Goal: Task Accomplishment & Management: Complete application form

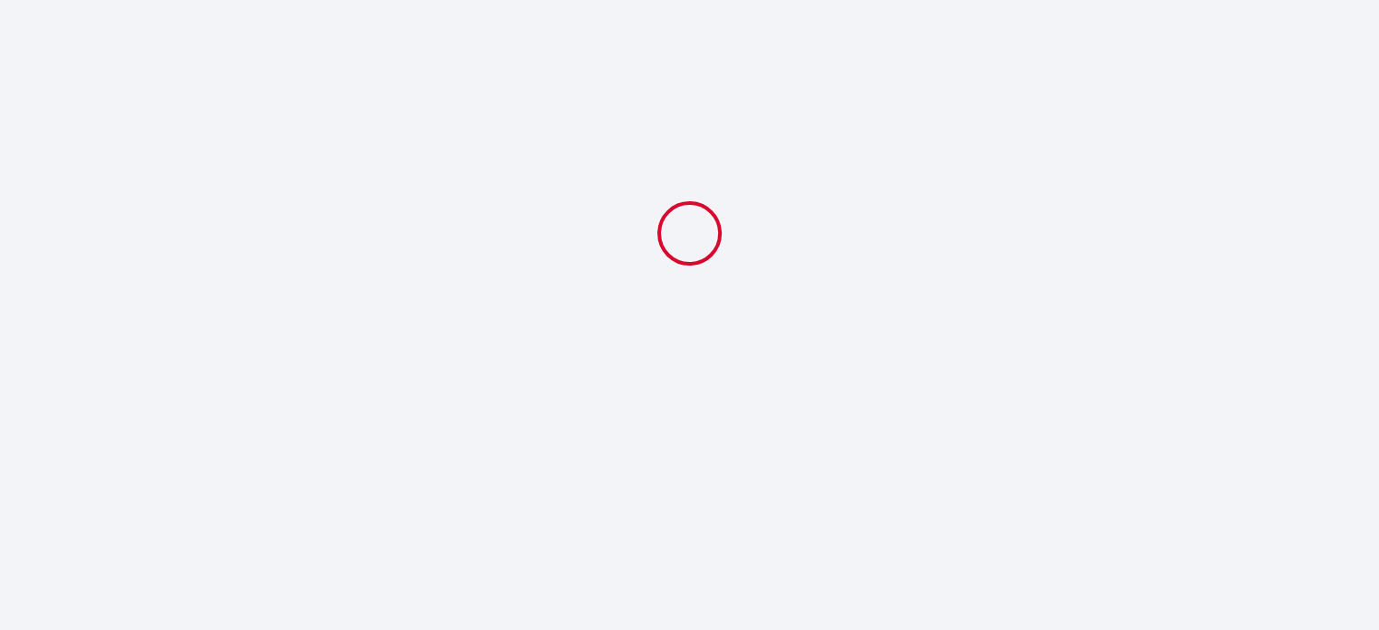
select select
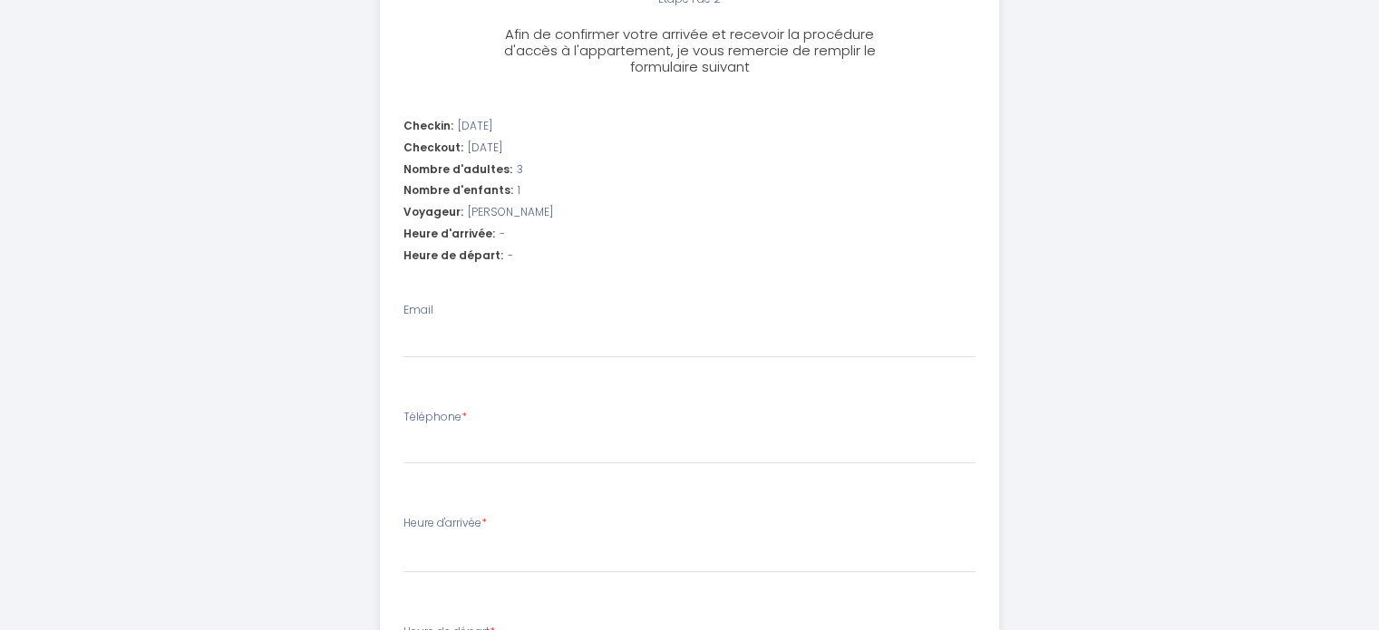
scroll to position [501, 0]
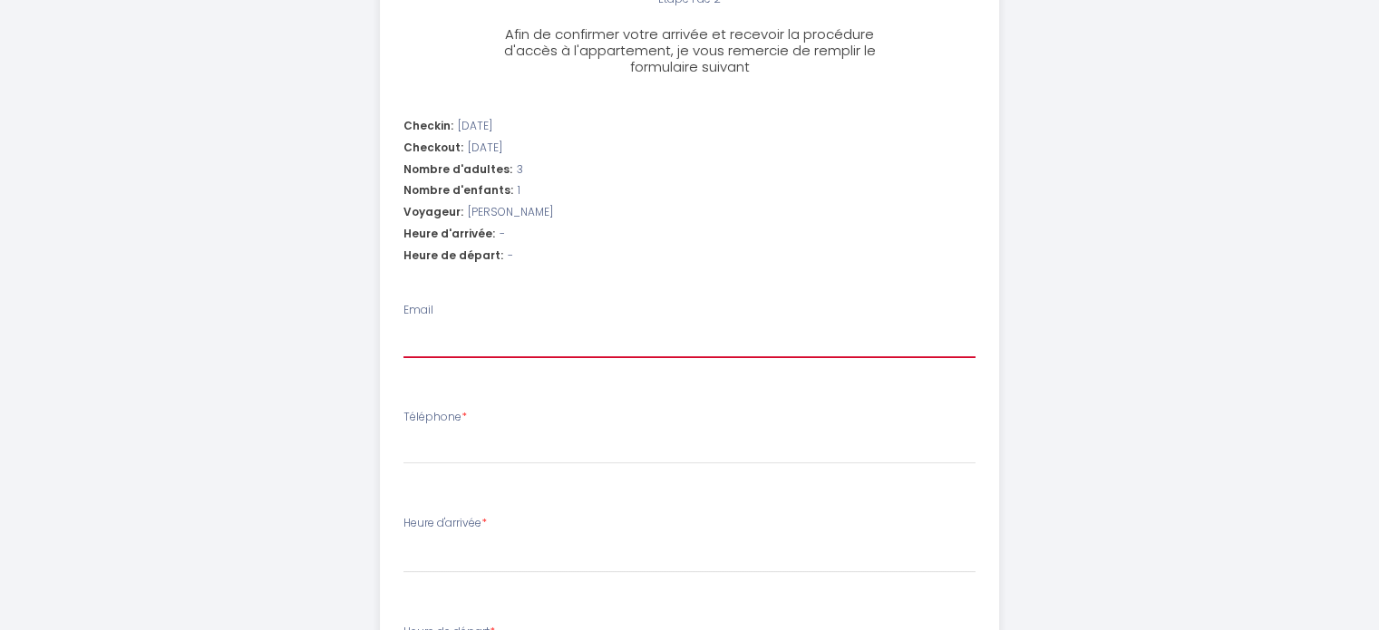
click at [526, 338] on input "Email" at bounding box center [690, 342] width 572 height 33
type input "[PERSON_NAME][EMAIL_ADDRESS][DOMAIN_NAME]"
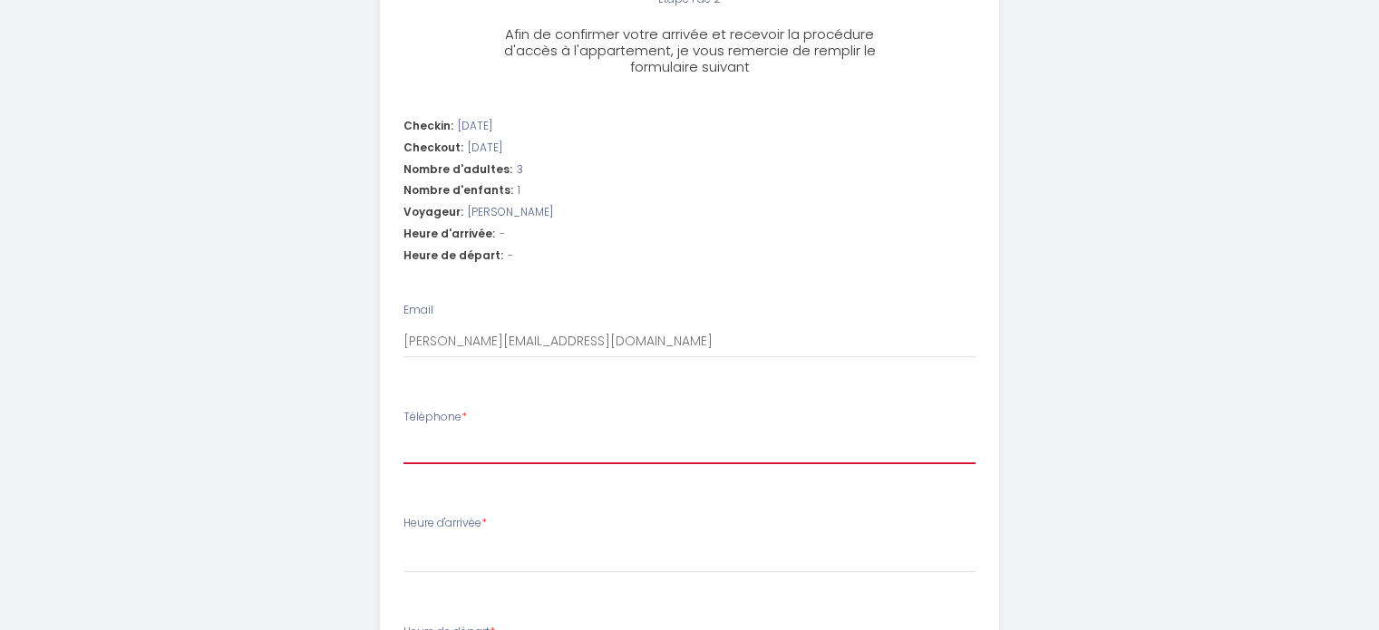
type input "3346719061"
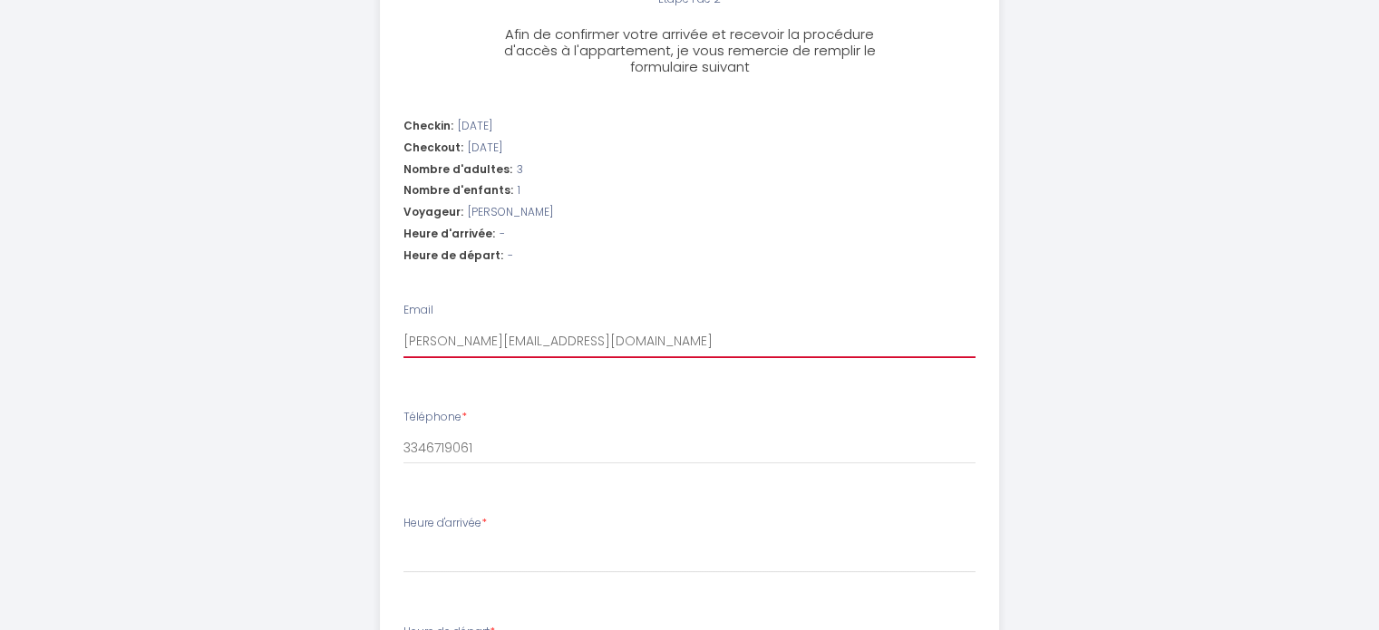
select select
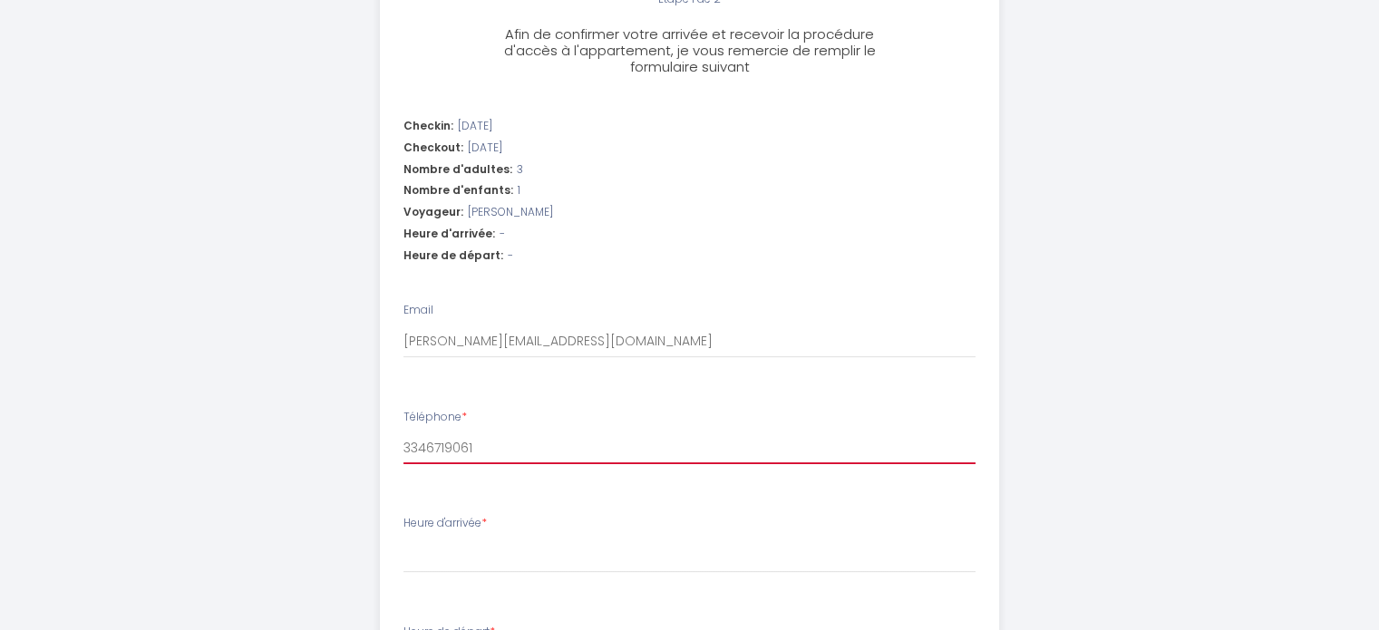
click at [404, 446] on input "3346719061" at bounding box center [690, 448] width 572 height 33
type input "[PHONE_NUMBER]"
select select
type input "[PHONE_NUMBER]"
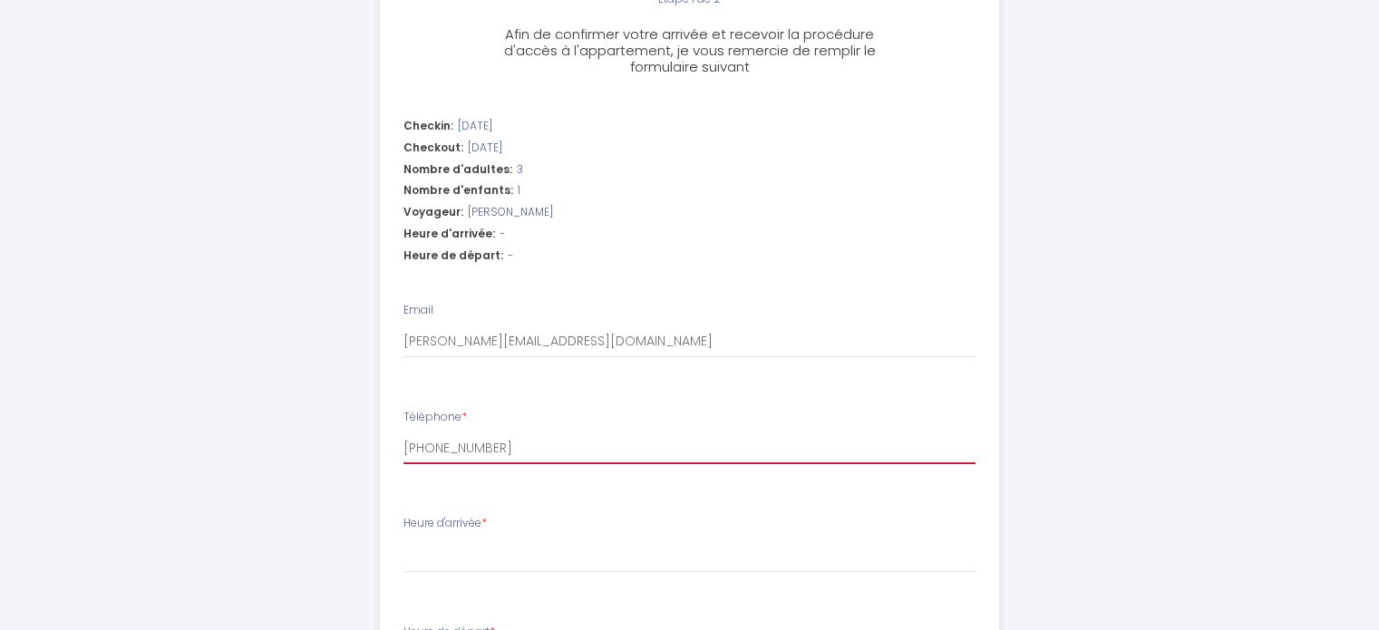
select select
type input "[PHONE_NUMBER]"
select select
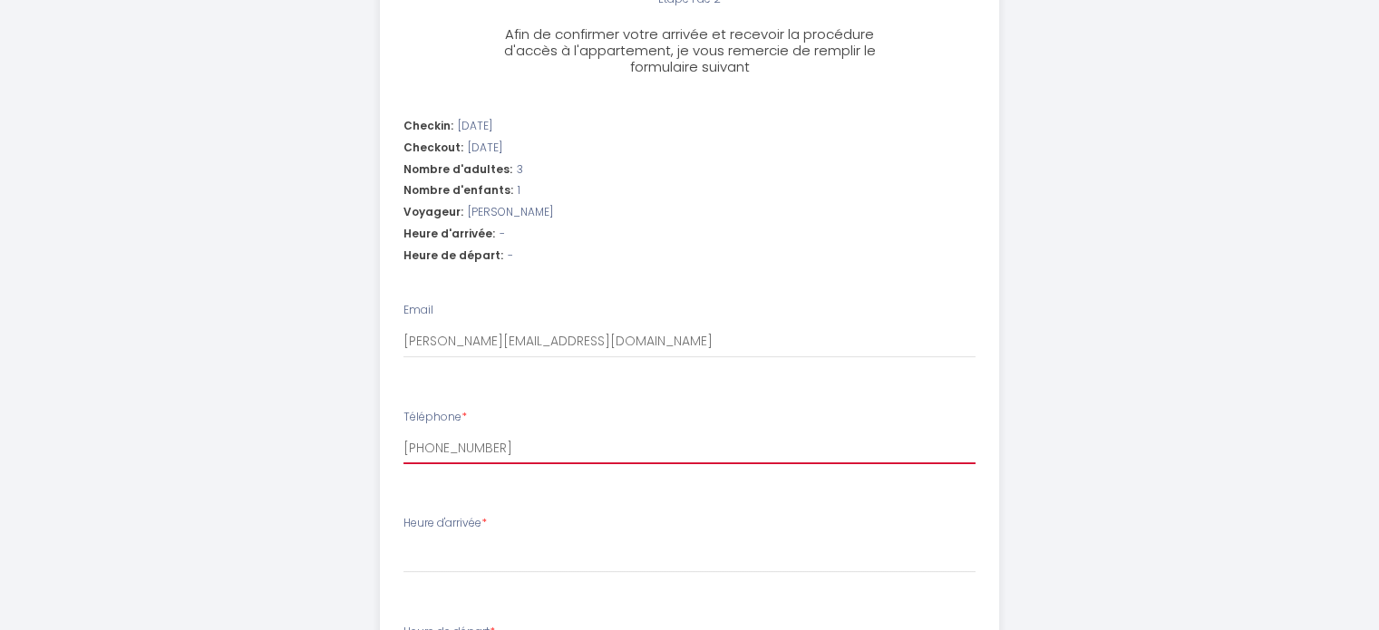
type input "[PHONE_NUMBER]"
select select
type input "[PHONE_NUMBER]"
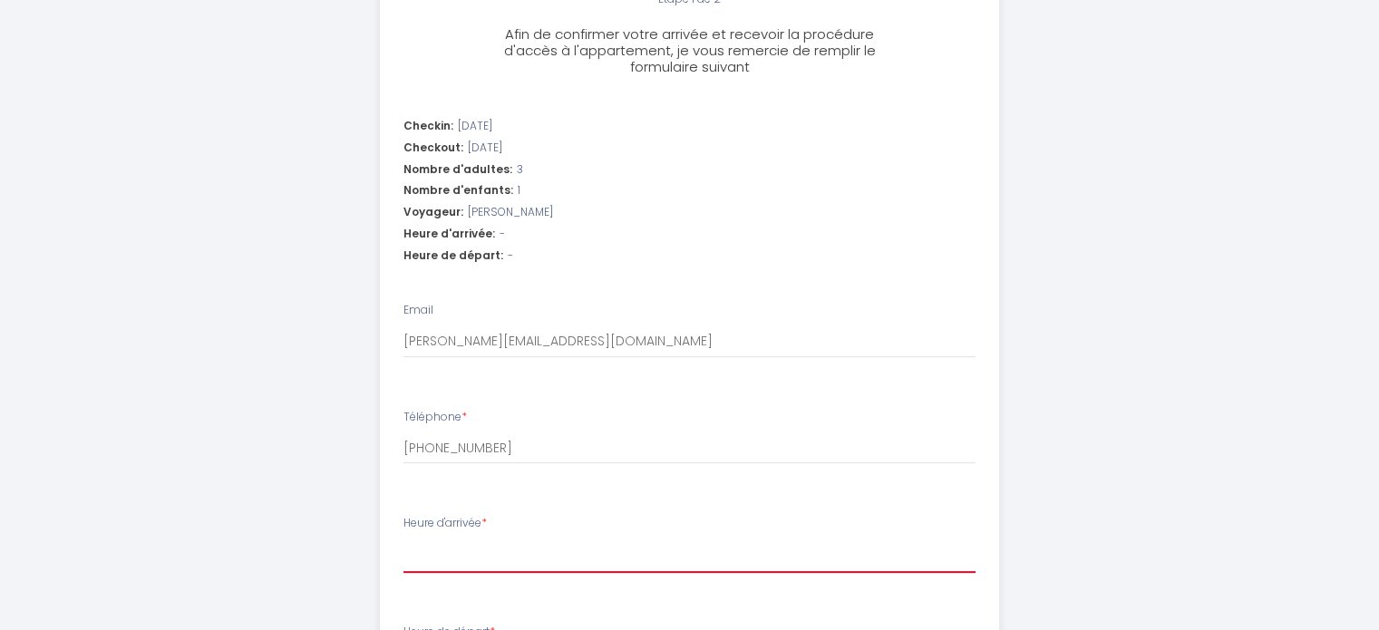
click at [470, 561] on select "14:00 14:30 15:00 15:30 16:00 16:30 17:00 17:30 18:00 18:30 19:00 19:30 20:00 2…" at bounding box center [690, 556] width 572 height 34
select select "14:00"
click at [404, 539] on select "14:00 14:30 15:00 15:30 16:00 16:30 17:00 17:30 18:00 18:30 19:00 19:30 20:00 2…" at bounding box center [690, 556] width 572 height 34
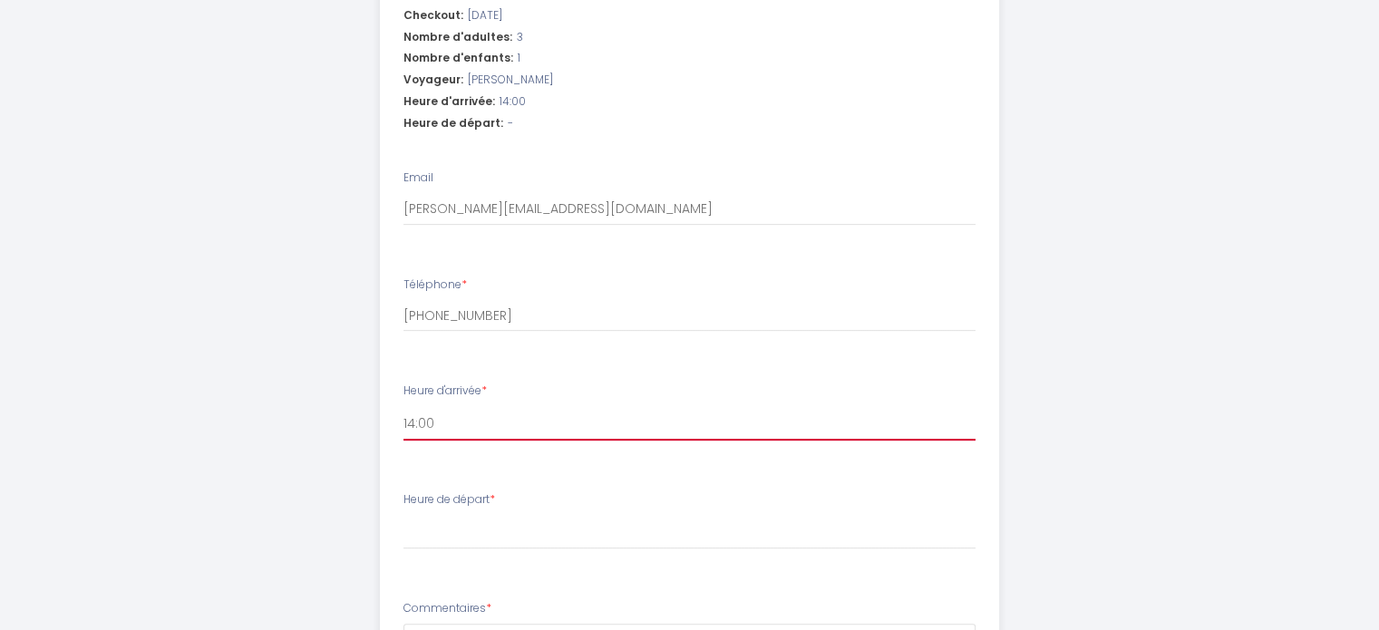
scroll to position [634, 0]
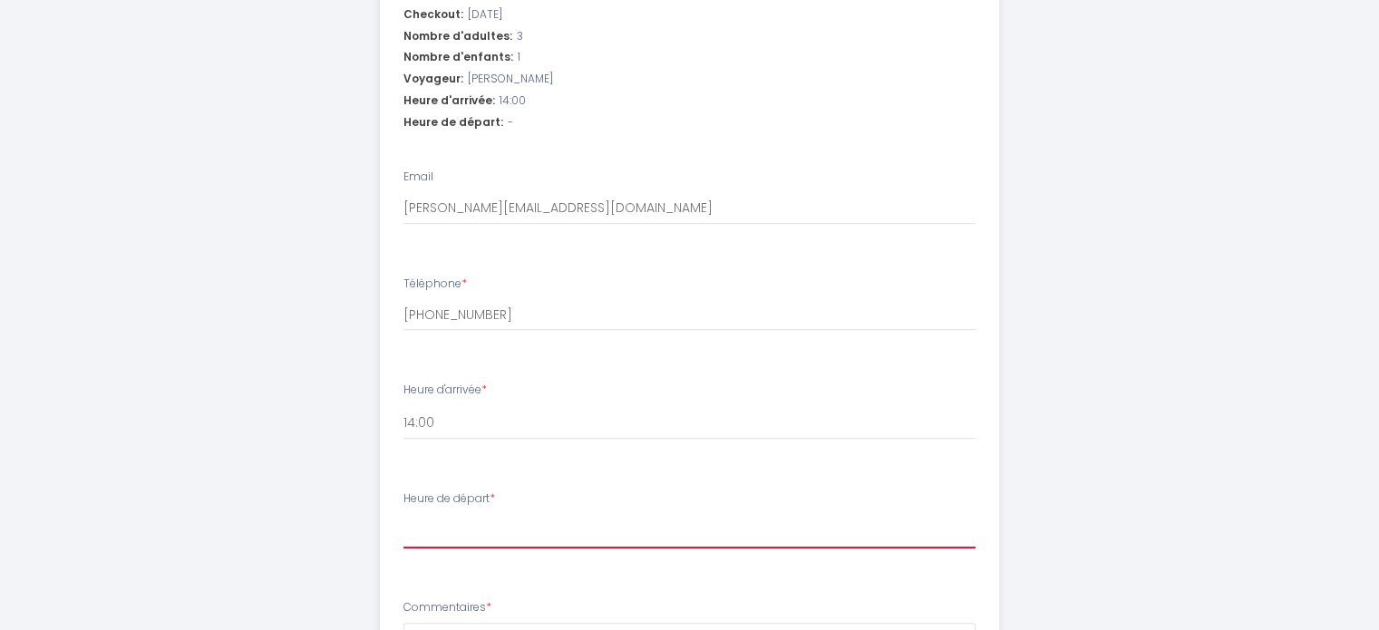
click at [457, 532] on select "00:00 00:30 01:00 01:30 02:00 02:30 03:00 03:30 04:00 04:30 05:00 05:30 06:00 0…" at bounding box center [690, 531] width 572 height 34
click at [404, 514] on select "00:00 00:30 01:00 01:30 02:00 02:30 03:00 03:30 04:00 04:30 05:00 05:30 06:00 0…" at bounding box center [690, 531] width 572 height 34
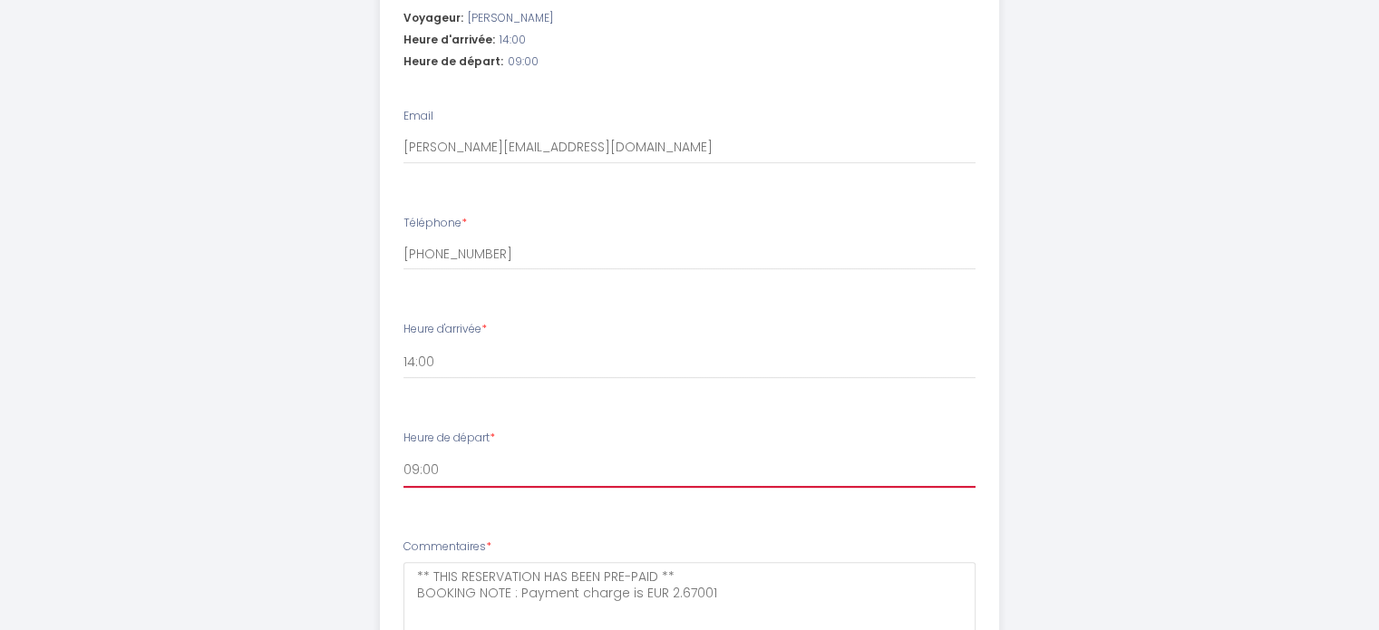
scroll to position [696, 0]
click at [443, 467] on select "00:00 00:30 01:00 01:30 02:00 02:30 03:00 03:30 04:00 04:30 05:00 05:30 06:00 0…" at bounding box center [690, 469] width 572 height 34
select select "10:00"
click at [404, 452] on select "00:00 00:30 01:00 01:30 02:00 02:30 03:00 03:30 04:00 04:30 05:00 05:30 06:00 0…" at bounding box center [690, 469] width 572 height 34
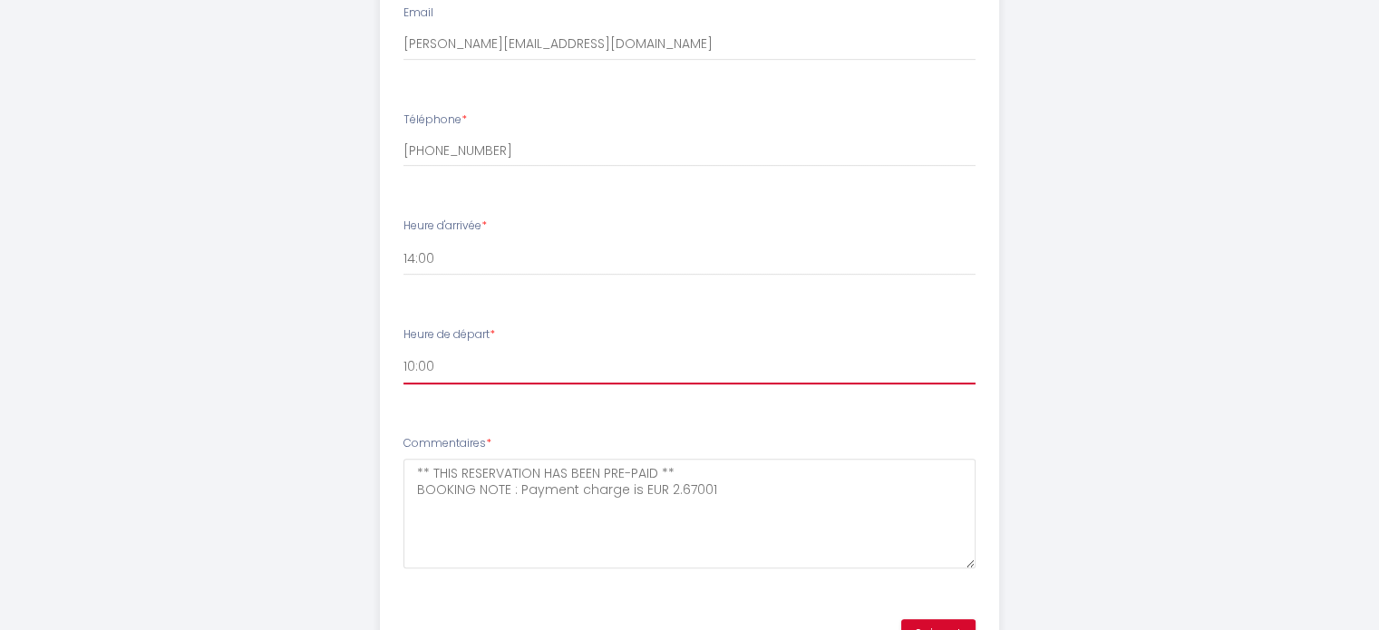
scroll to position [827, 0]
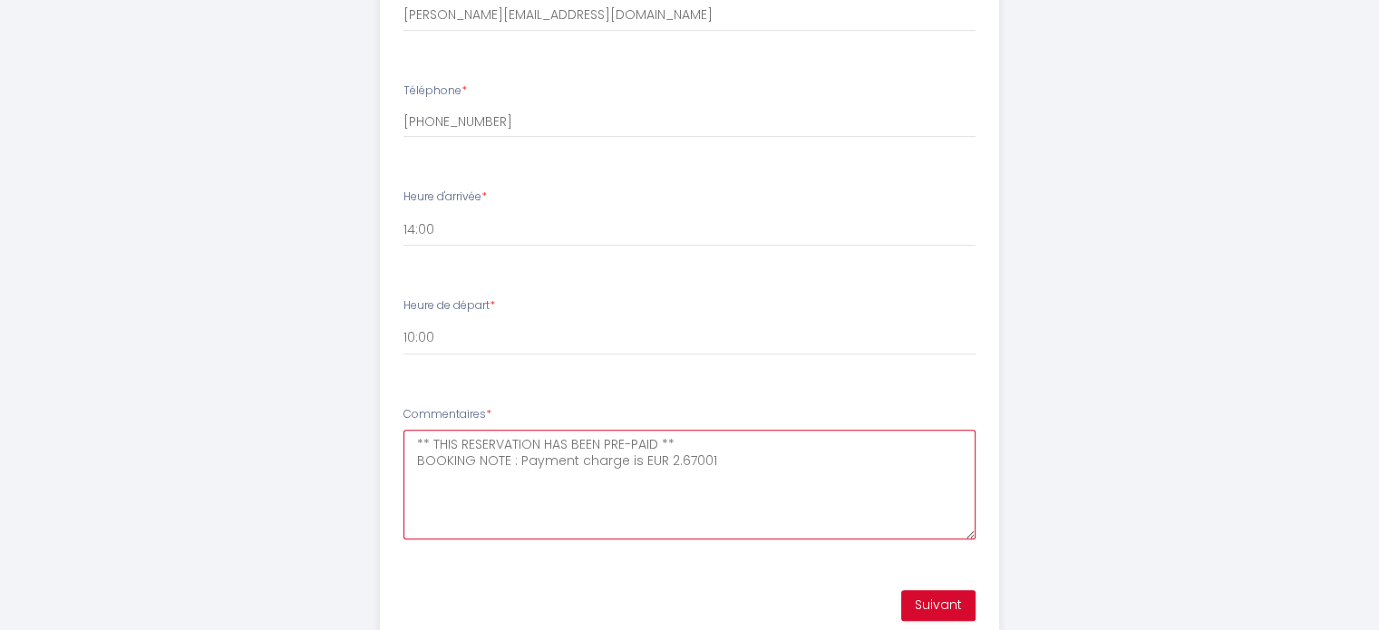
click at [437, 472] on textarea "** THIS RESERVATION HAS BEEN PRE-PAID ** BOOKING NOTE : Payment charge is EUR 2…" at bounding box center [690, 485] width 572 height 110
drag, startPoint x: 712, startPoint y: 460, endPoint x: 414, endPoint y: 442, distance: 298.0
click at [414, 442] on textarea "** THIS RESERVATION HAS BEEN PRE-PAID ** BOOKING NOTE : Payment charge is EUR 2…" at bounding box center [690, 485] width 572 height 110
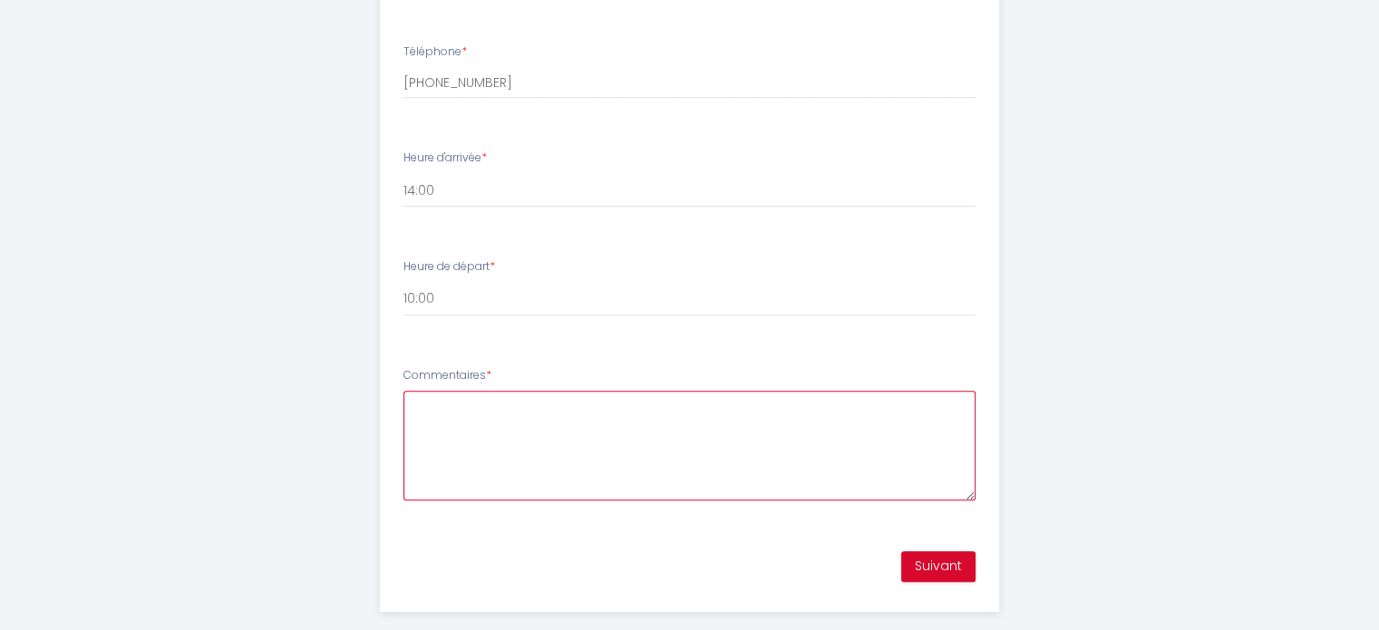
scroll to position [891, 0]
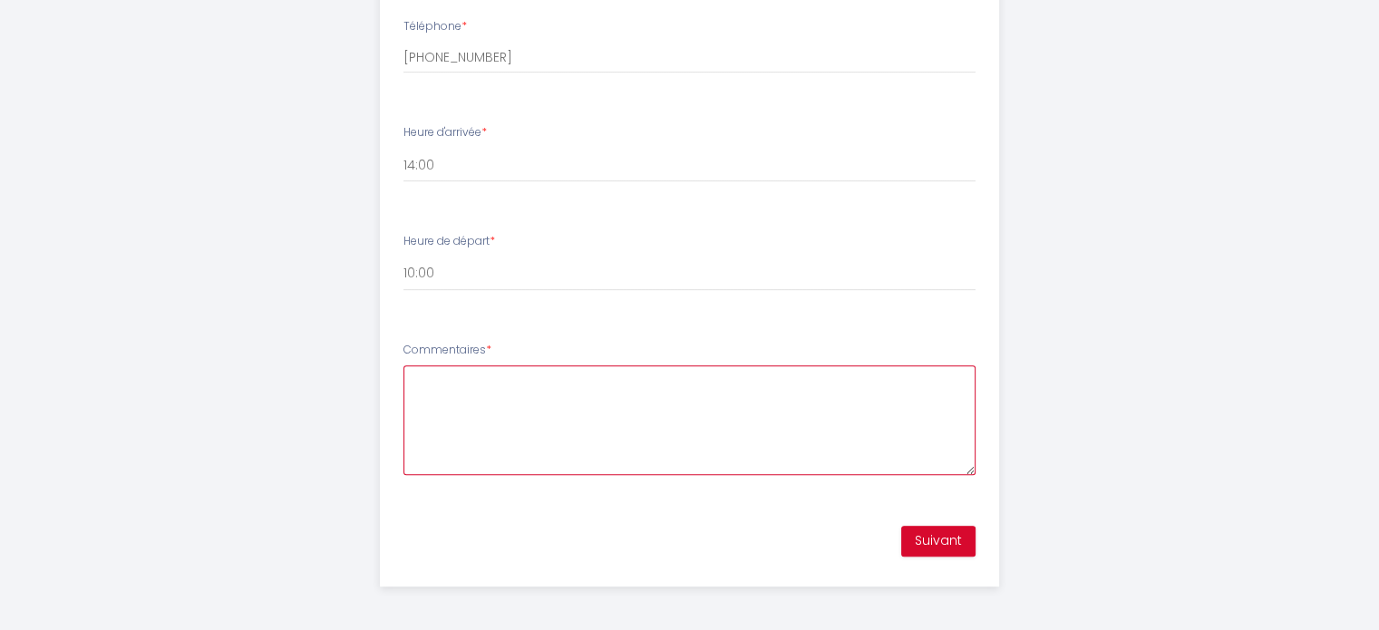
click at [441, 395] on textarea "Commentaires *" at bounding box center [690, 420] width 572 height 110
click at [482, 385] on textarea "Commentaires *" at bounding box center [690, 420] width 572 height 110
click at [524, 373] on textarea "Good afternoon" at bounding box center [690, 420] width 572 height 110
paste textarea "[PERSON_NAME]"
drag, startPoint x: 521, startPoint y: 379, endPoint x: 380, endPoint y: 372, distance: 141.6
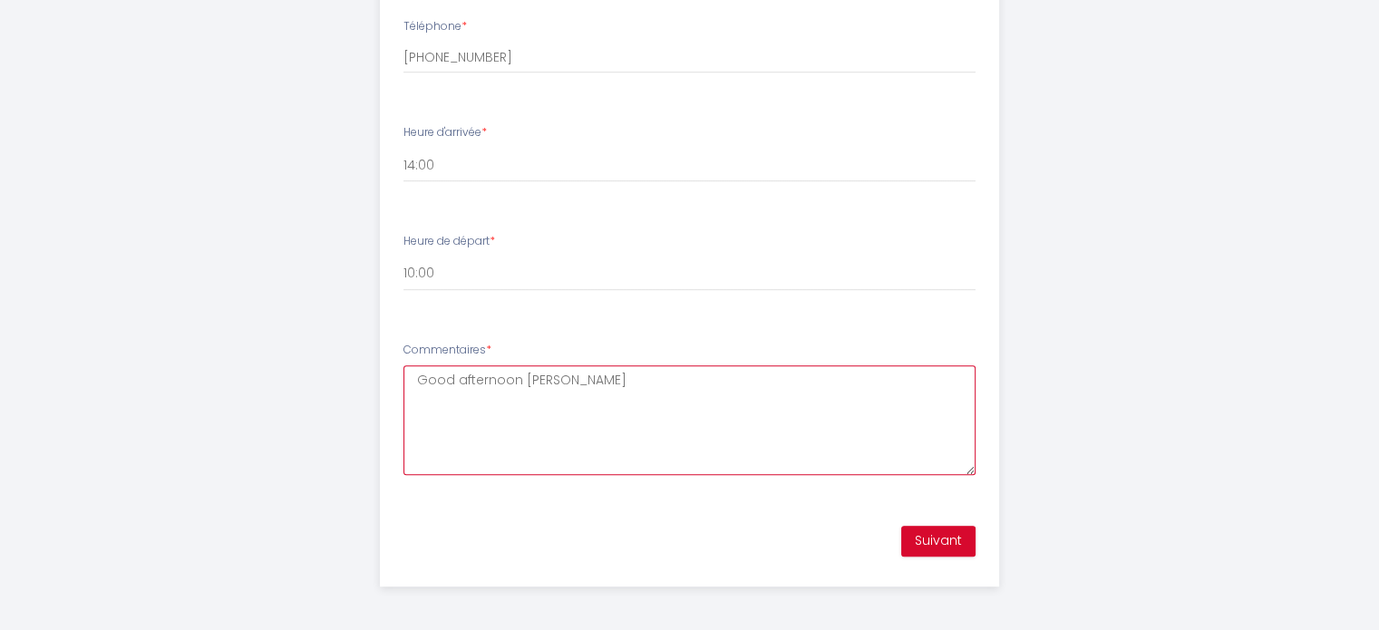
click at [381, 372] on li "Commentaires * Good afternoon [PERSON_NAME]" at bounding box center [690, 417] width 618 height 173
click at [549, 384] on textarea "Bonjour [PERSON_NAME]" at bounding box center [690, 420] width 572 height 110
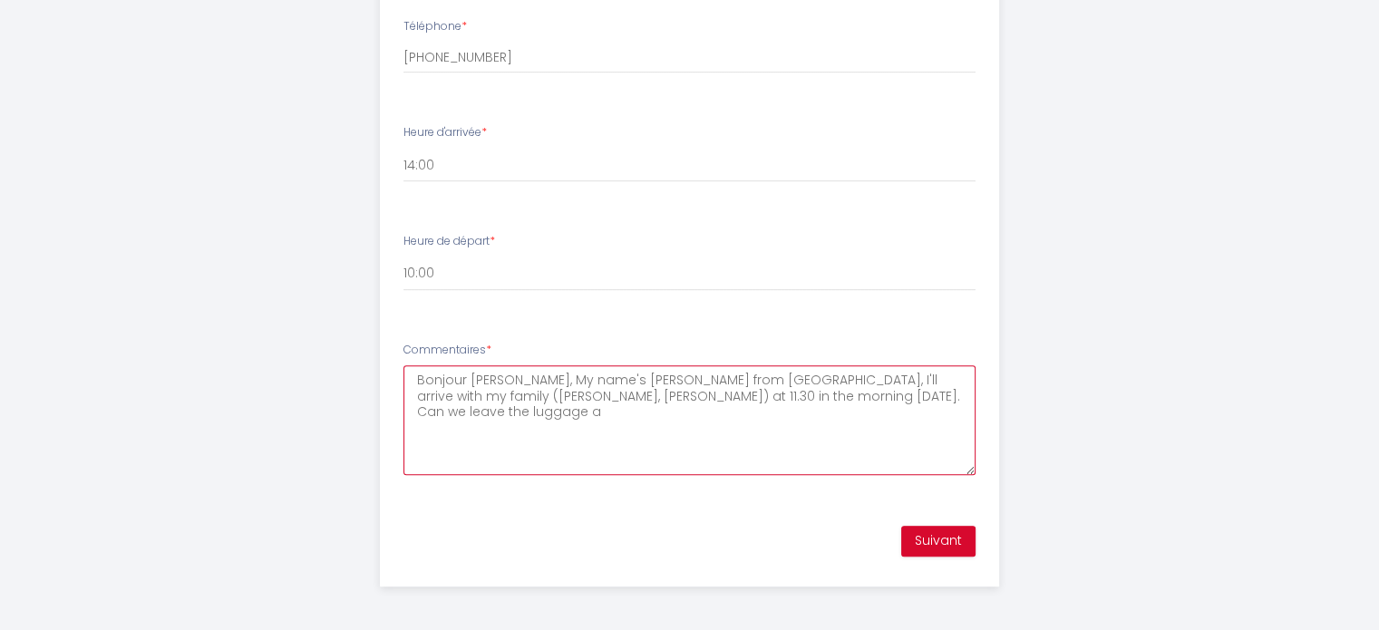
click at [568, 397] on textarea "Bonjour [PERSON_NAME], My name's [PERSON_NAME] from [GEOGRAPHIC_DATA], I'll arr…" at bounding box center [690, 420] width 572 height 110
click at [501, 419] on textarea "Bonjour [PERSON_NAME], My name's [PERSON_NAME] from [GEOGRAPHIC_DATA], I'll arr…" at bounding box center [690, 420] width 572 height 110
click at [519, 415] on textarea "Bonjour [PERSON_NAME], My name's [PERSON_NAME] from [GEOGRAPHIC_DATA], I'll arr…" at bounding box center [690, 420] width 572 height 110
type textarea "Bonjour [PERSON_NAME], My name's [PERSON_NAME] from [GEOGRAPHIC_DATA], I'll arr…"
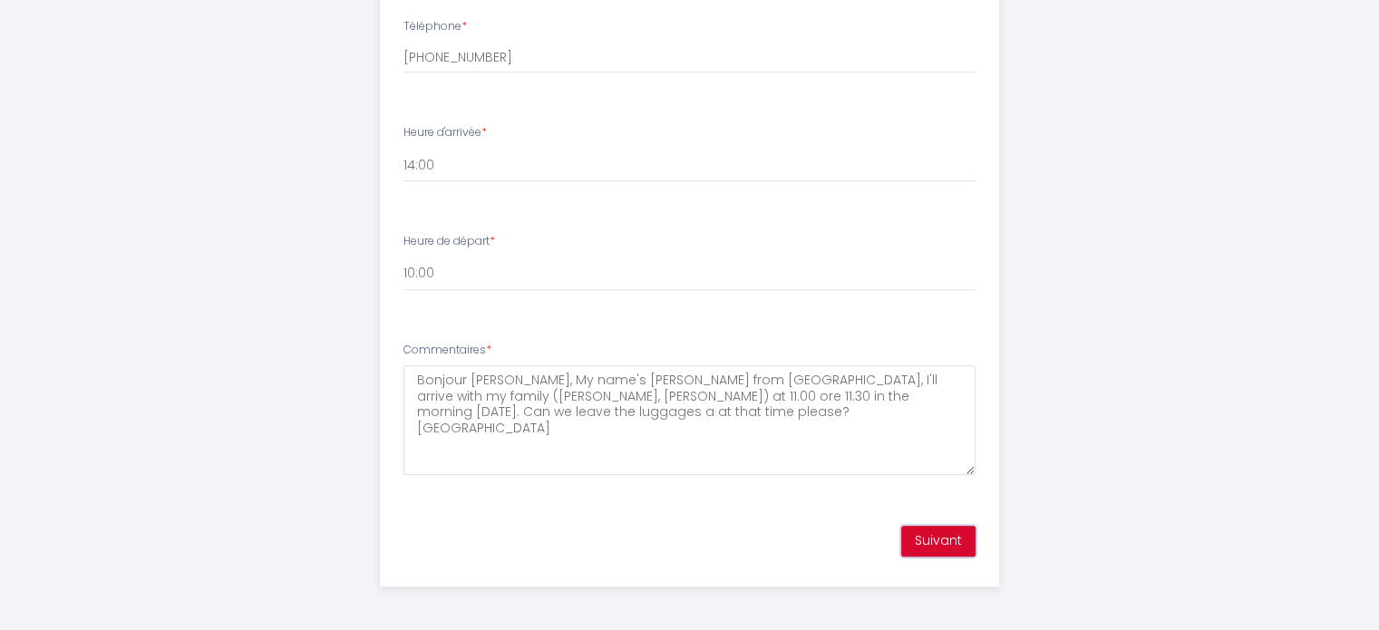
click at [925, 533] on button "Suivant" at bounding box center [938, 541] width 74 height 31
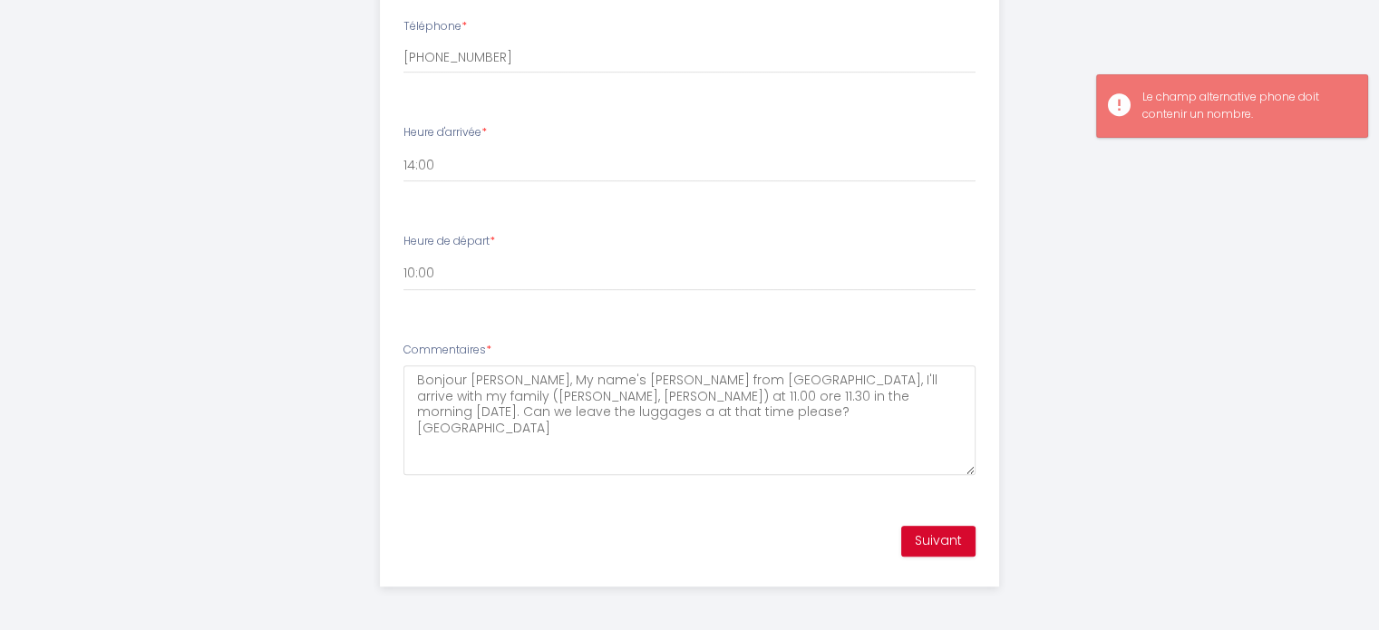
click at [856, 143] on div "Heure d'arrivée * 14:00 14:30 15:00 15:30 16:00 16:30 17:00 17:30 18:00 18:30 1…" at bounding box center [690, 153] width 572 height 58
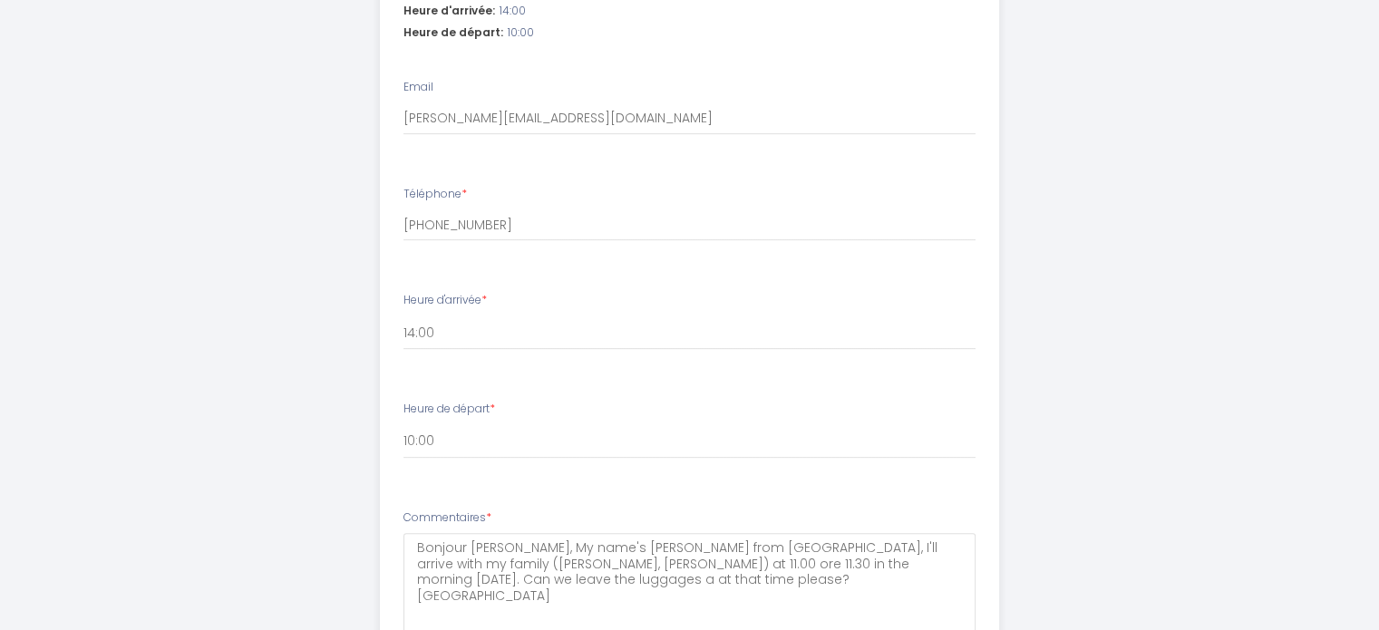
scroll to position [725, 0]
click at [433, 225] on input "[PHONE_NUMBER]" at bounding box center [690, 224] width 572 height 33
type input "[PHONE_NUMBER]"
click at [411, 119] on input "[PERSON_NAME][EMAIL_ADDRESS][DOMAIN_NAME]" at bounding box center [690, 118] width 572 height 33
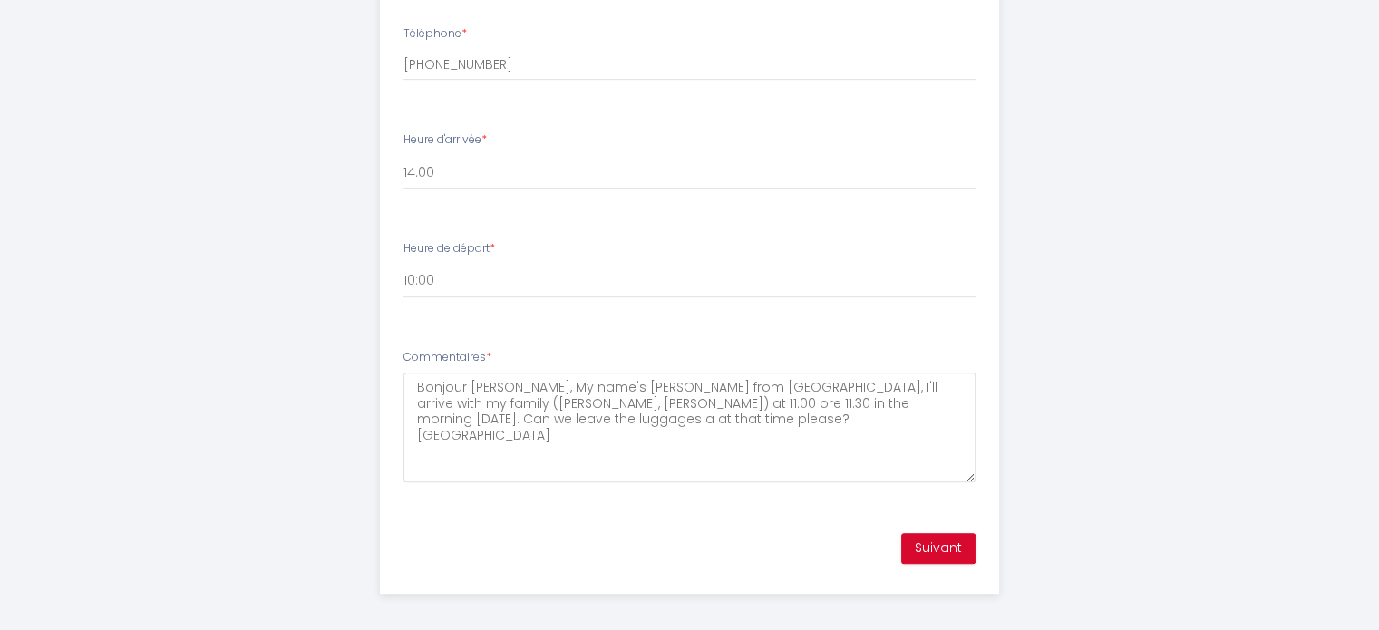
scroll to position [891, 0]
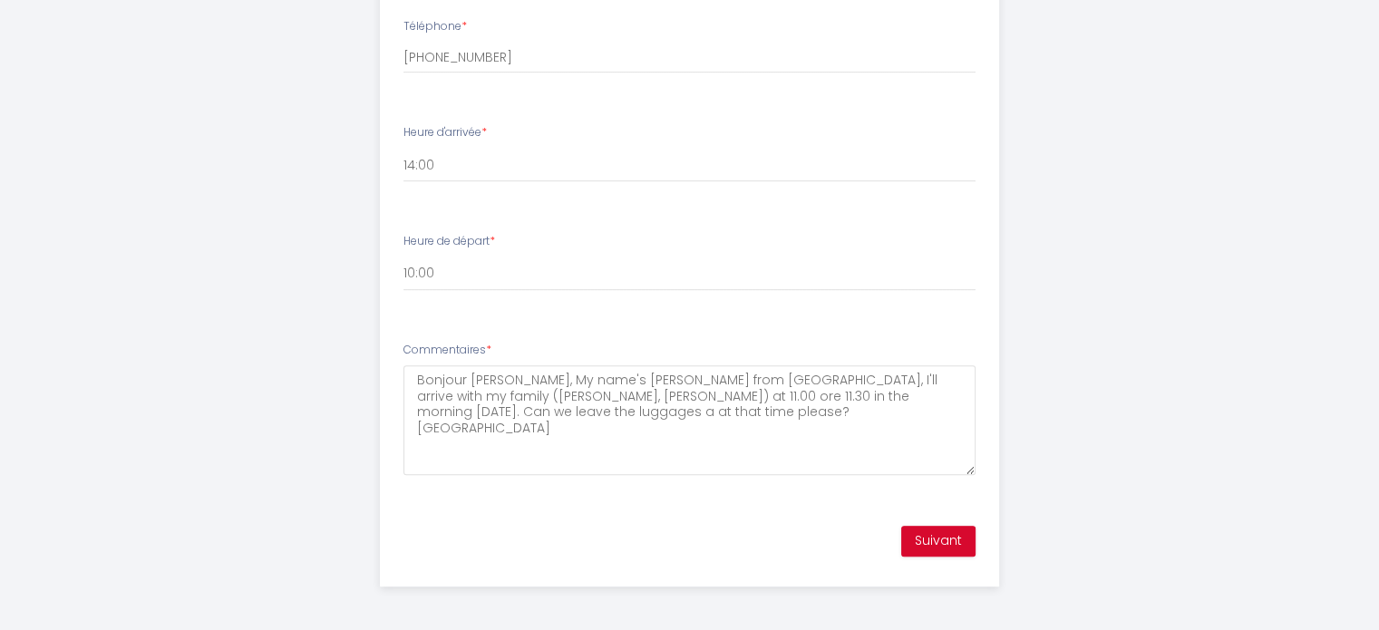
type input "[PERSON_NAME][EMAIL_ADDRESS][DOMAIN_NAME]"
click at [953, 529] on button "Suivant" at bounding box center [938, 541] width 74 height 31
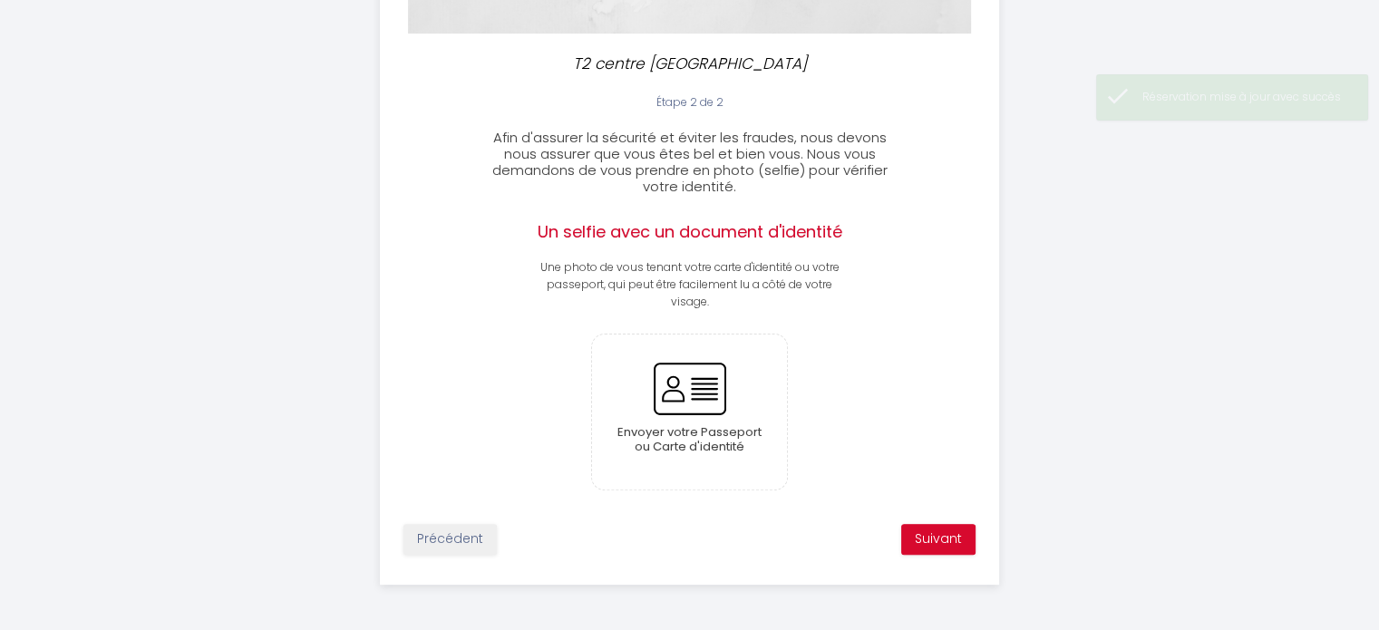
scroll to position [395, 0]
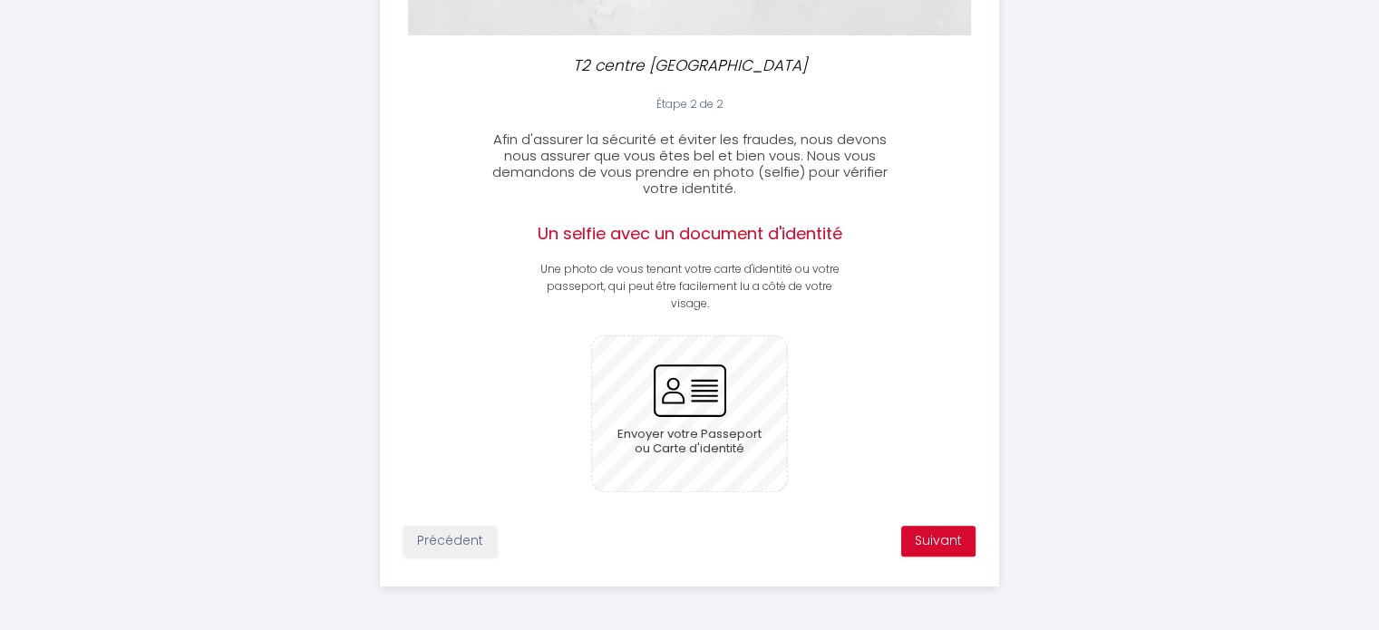
click at [660, 427] on input "file" at bounding box center [689, 413] width 195 height 155
drag, startPoint x: 695, startPoint y: 404, endPoint x: 679, endPoint y: 401, distance: 15.8
click at [679, 401] on input "file" at bounding box center [689, 413] width 195 height 155
click at [913, 540] on button "Suivant" at bounding box center [938, 541] width 74 height 31
click at [697, 387] on input "file" at bounding box center [689, 413] width 195 height 155
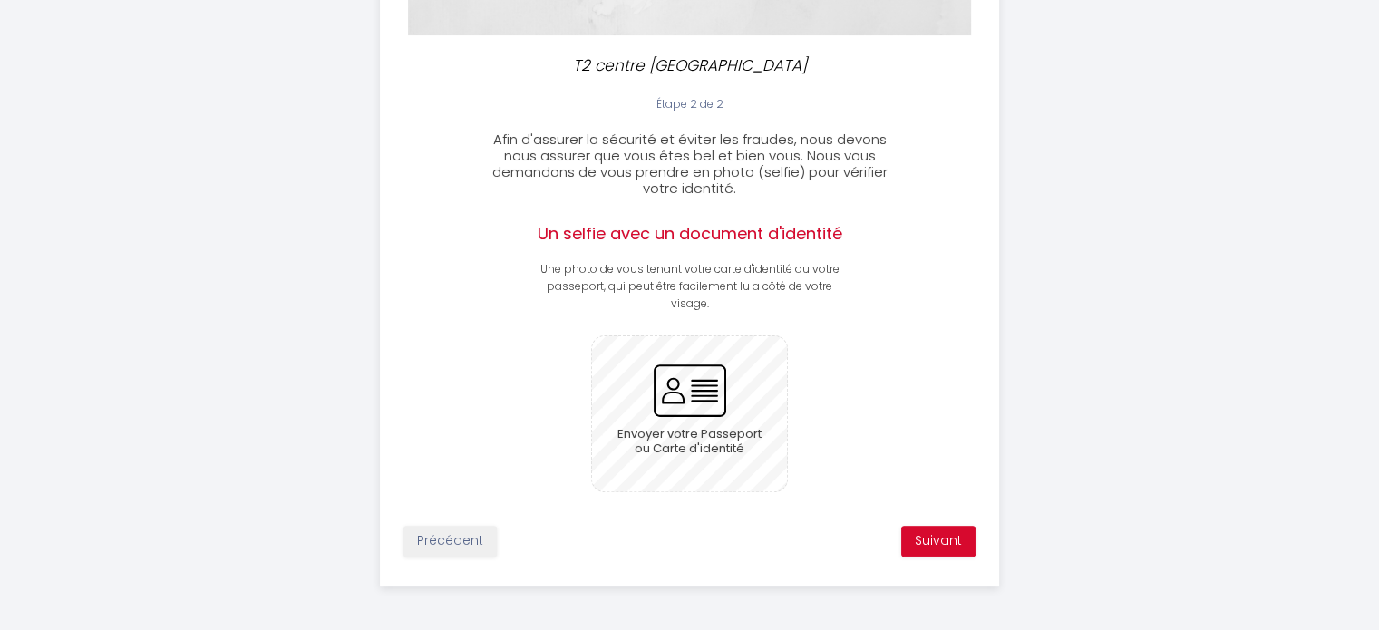
click at [665, 389] on input "file" at bounding box center [689, 413] width 195 height 155
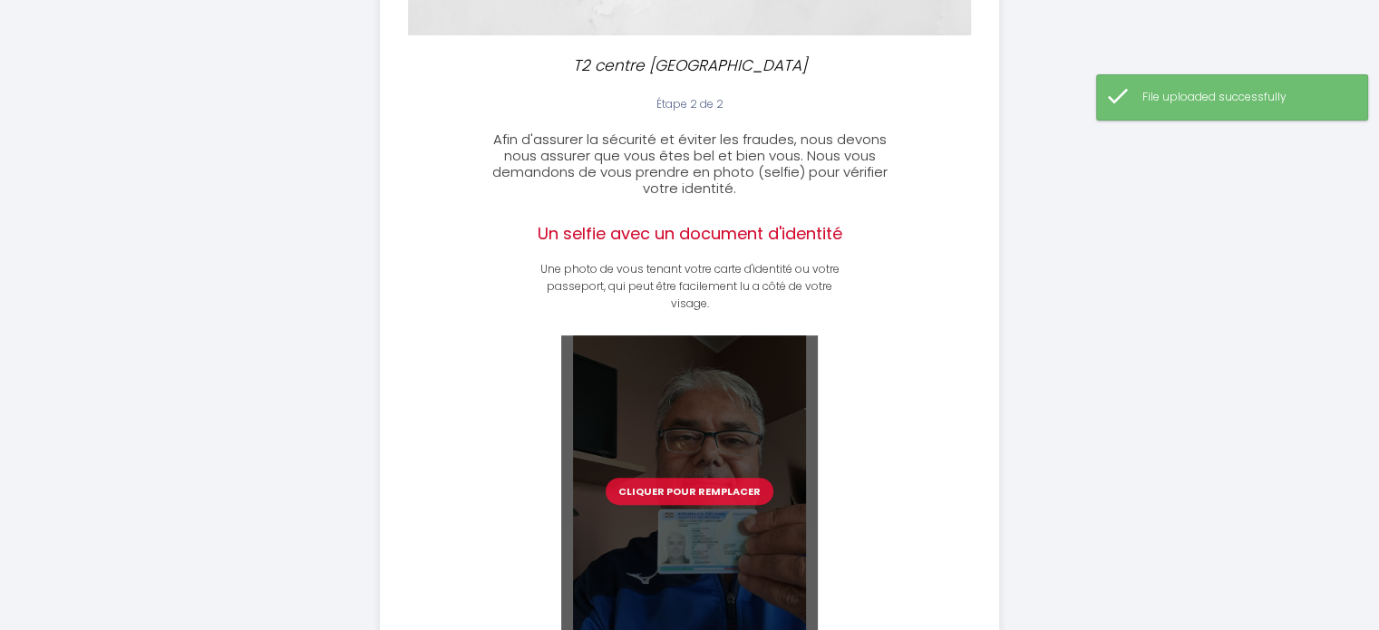
scroll to position [550, 0]
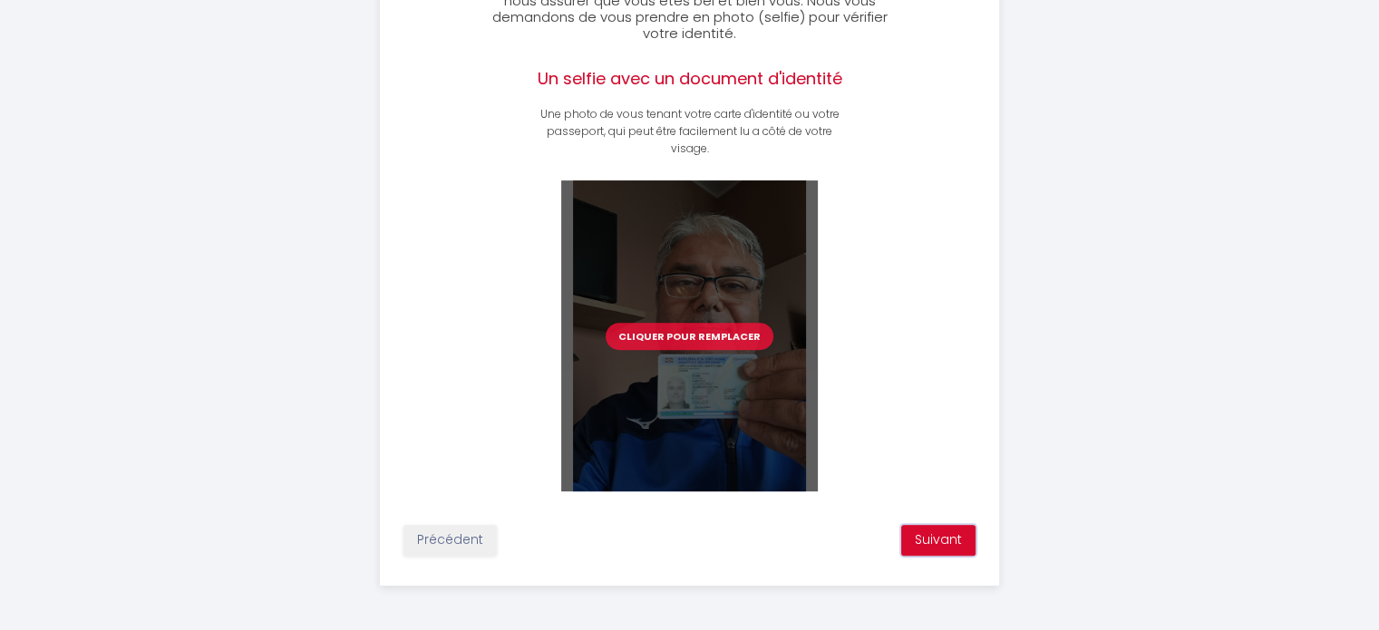
click at [939, 533] on button "Suivant" at bounding box center [938, 540] width 74 height 31
